Goal: Information Seeking & Learning: Find specific page/section

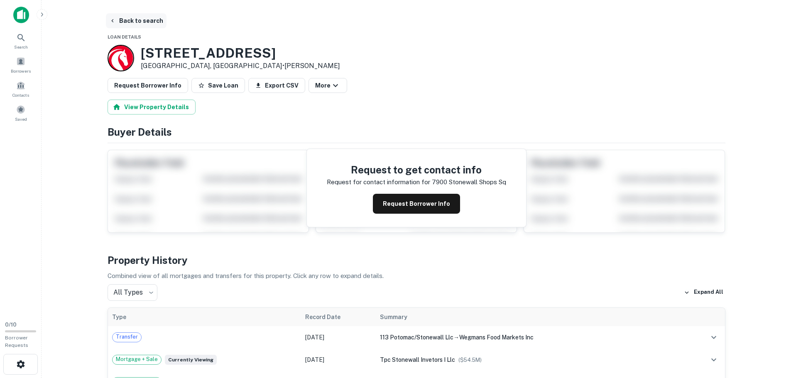
click at [118, 20] on button "Back to search" at bounding box center [136, 20] width 61 height 15
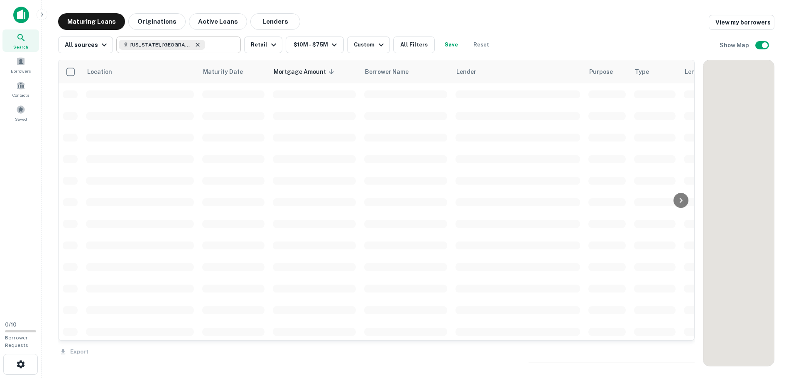
click at [194, 47] on icon at bounding box center [197, 45] width 7 height 7
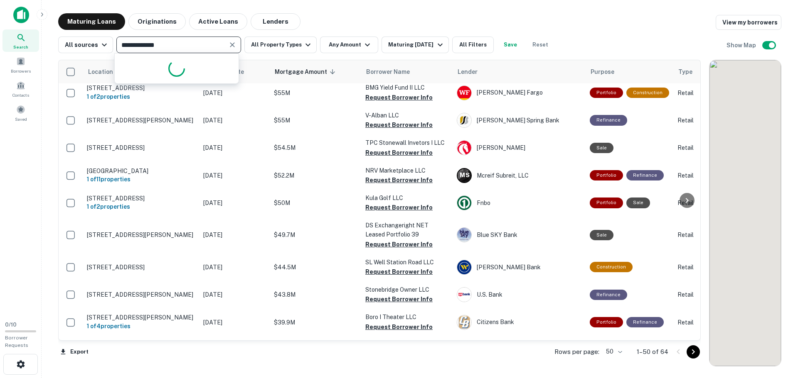
type input "**********"
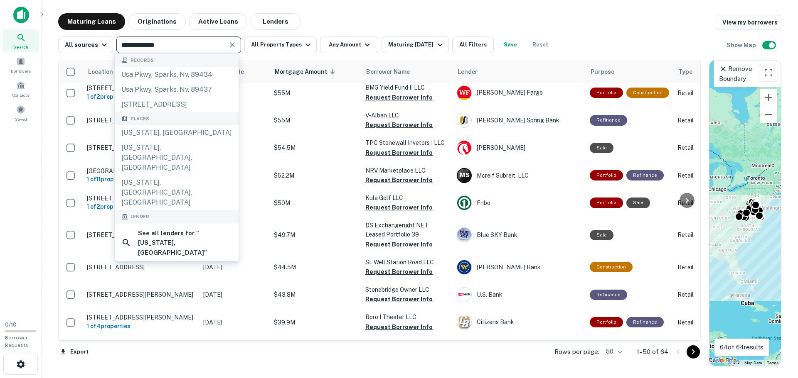
drag, startPoint x: 205, startPoint y: 22, endPoint x: 117, endPoint y: 45, distance: 91.0
click at [205, 22] on button "Active Loans" at bounding box center [218, 21] width 58 height 17
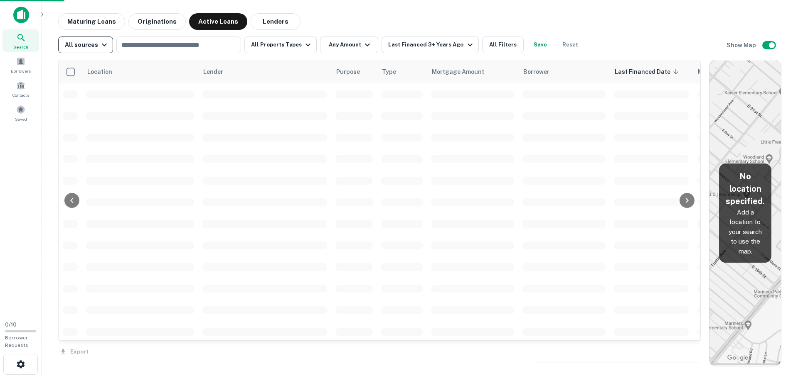
click at [99, 48] on icon "button" at bounding box center [104, 45] width 10 height 10
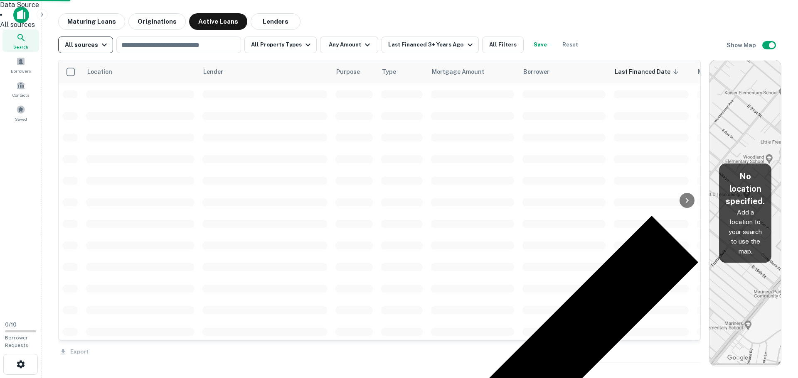
scroll to position [291, 0]
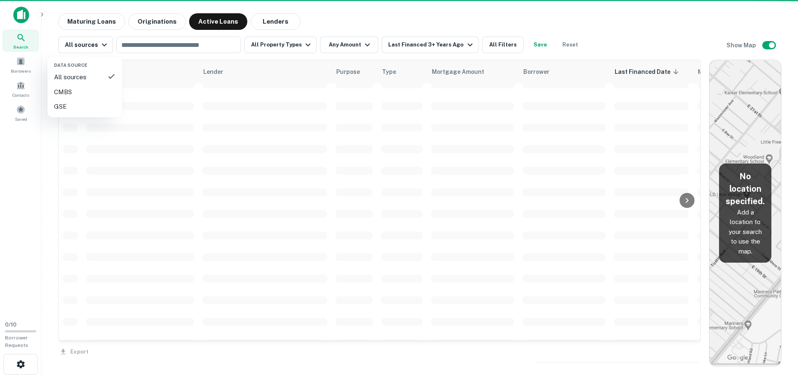
click at [18, 39] on div at bounding box center [399, 189] width 798 height 378
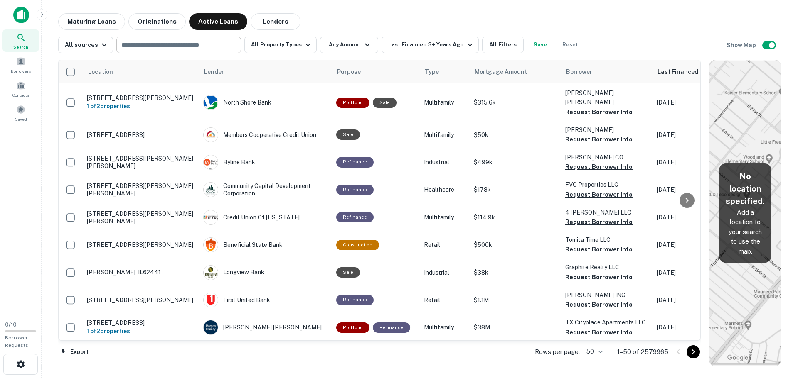
click at [127, 45] on input "text" at bounding box center [178, 45] width 118 height 12
type input "**********"
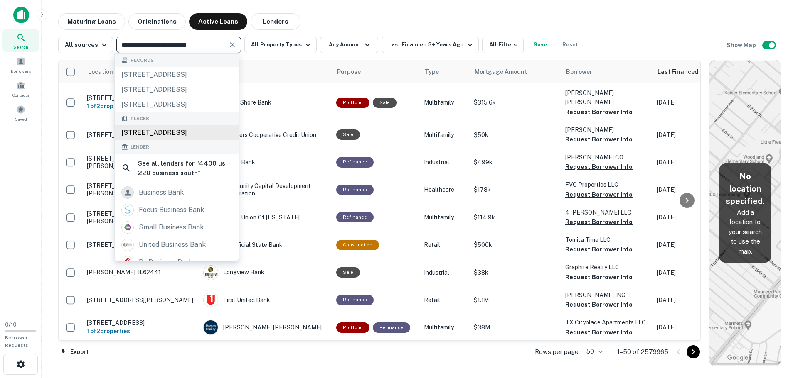
click at [130, 140] on div "[STREET_ADDRESS]" at bounding box center [177, 132] width 124 height 15
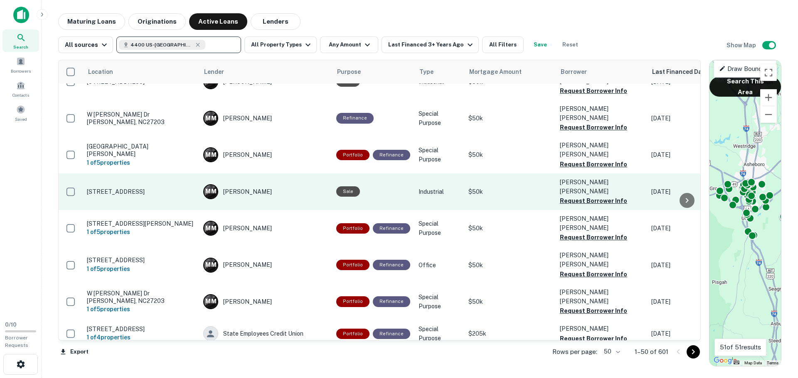
scroll to position [499, 0]
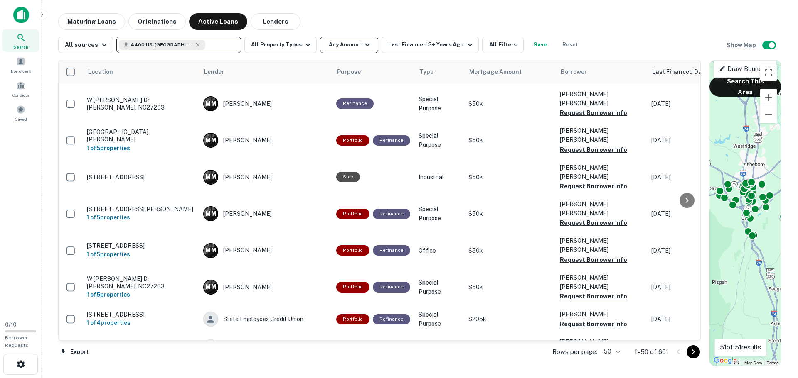
click at [324, 44] on button "Any Amount" at bounding box center [349, 45] width 58 height 17
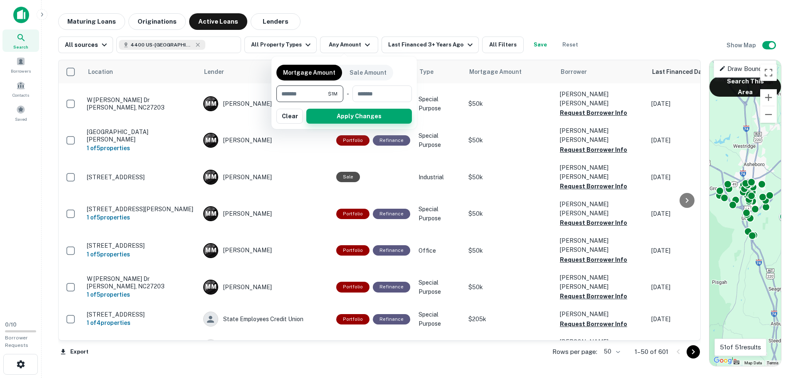
type input "*******"
click at [326, 117] on button "Apply Changes" at bounding box center [359, 116] width 106 height 15
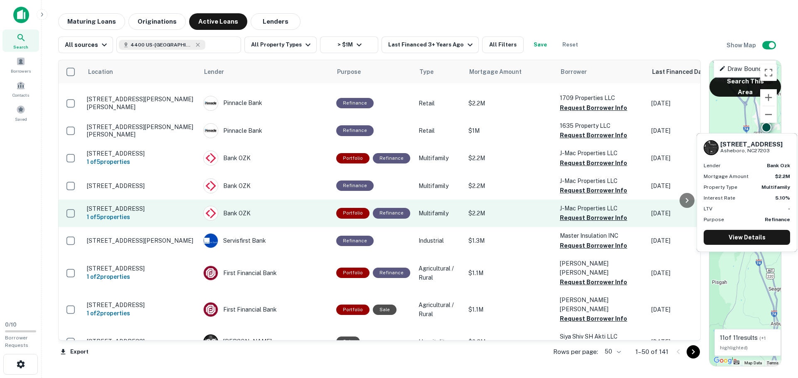
scroll to position [42, 0]
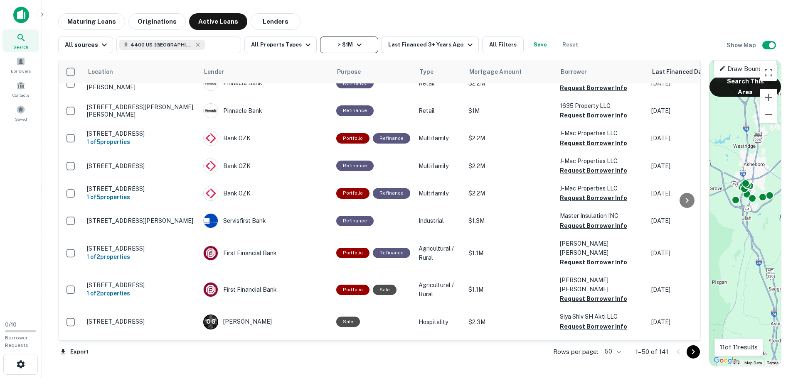
click at [354, 43] on icon "button" at bounding box center [359, 45] width 10 height 10
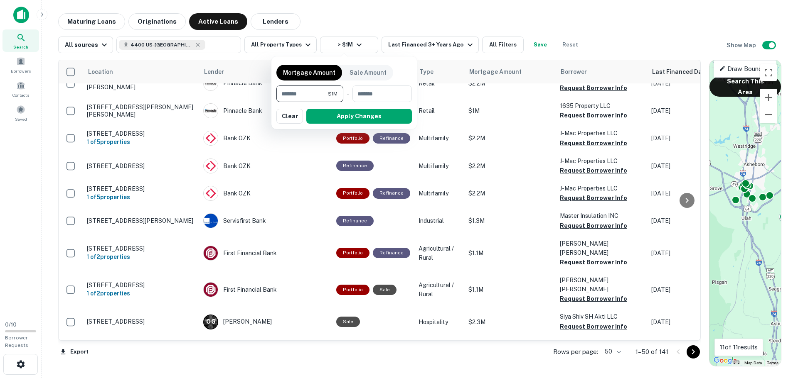
type input "********"
click at [329, 117] on button "Apply Changes" at bounding box center [359, 116] width 106 height 15
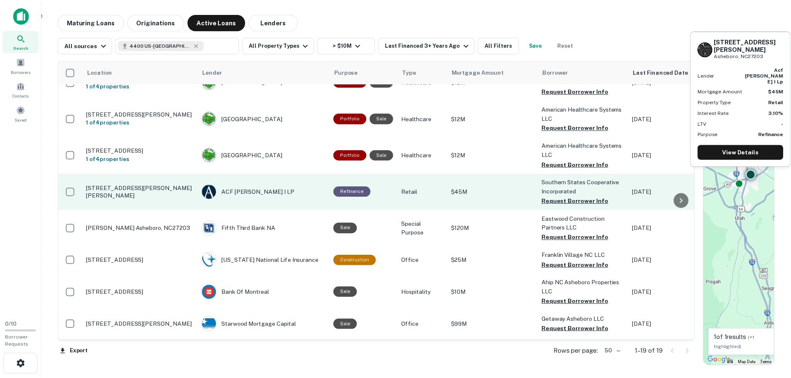
scroll to position [125, 0]
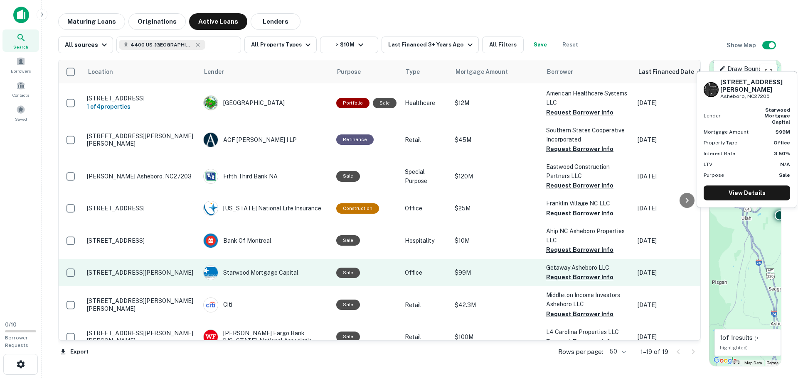
click at [101, 272] on p "[STREET_ADDRESS][PERSON_NAME]" at bounding box center [141, 272] width 108 height 7
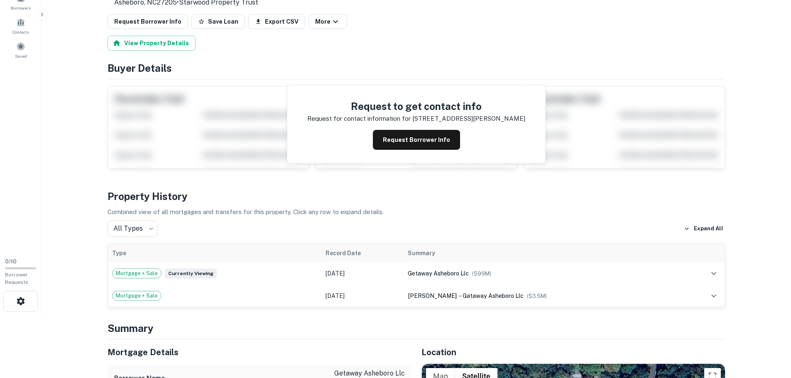
scroll to position [83, 0]
